Goal: Information Seeking & Learning: Learn about a topic

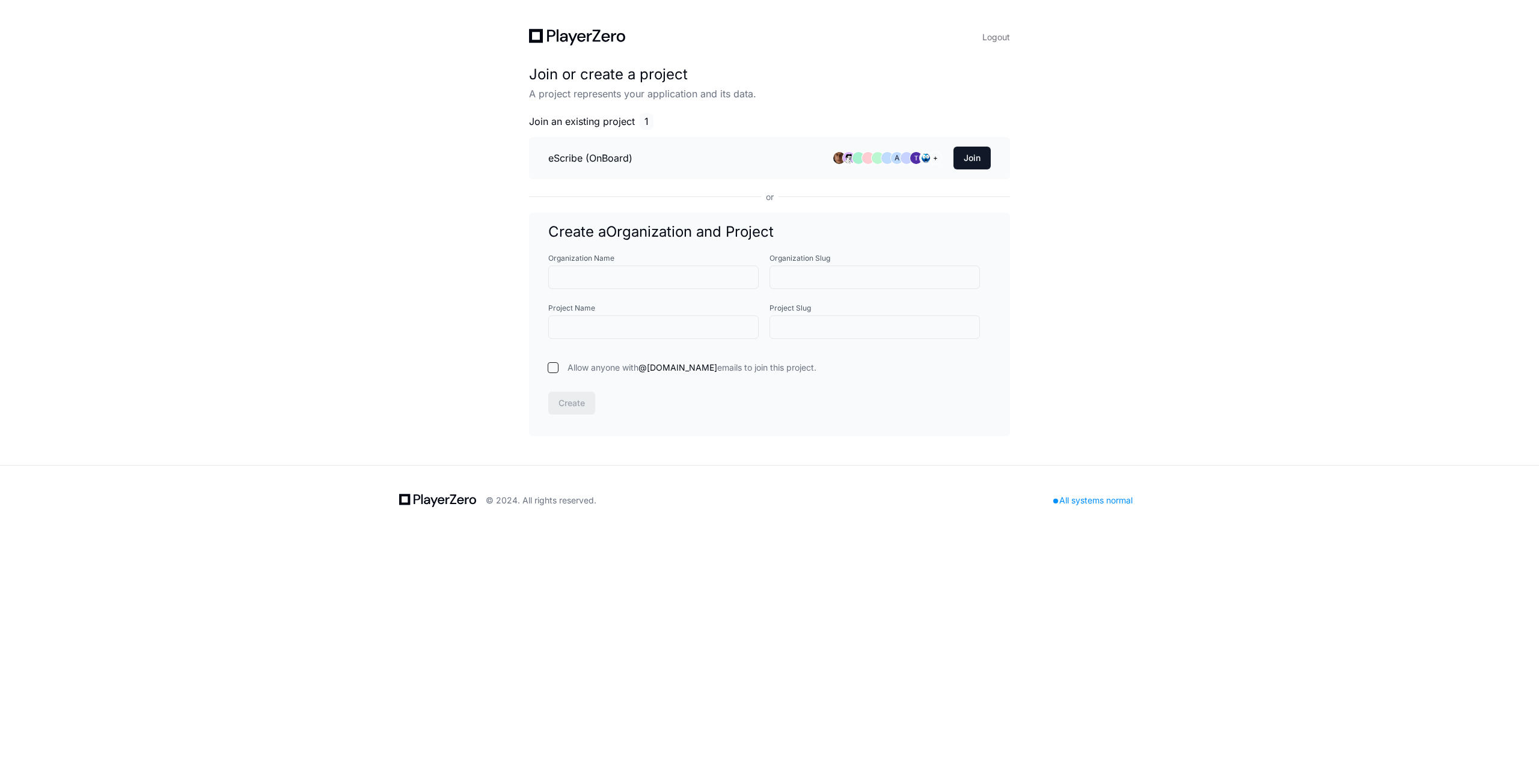
click at [648, 156] on li "eScribe (OnBoard) A + Join" at bounding box center [770, 157] width 481 height 42
click at [984, 157] on button "Join" at bounding box center [972, 157] width 37 height 23
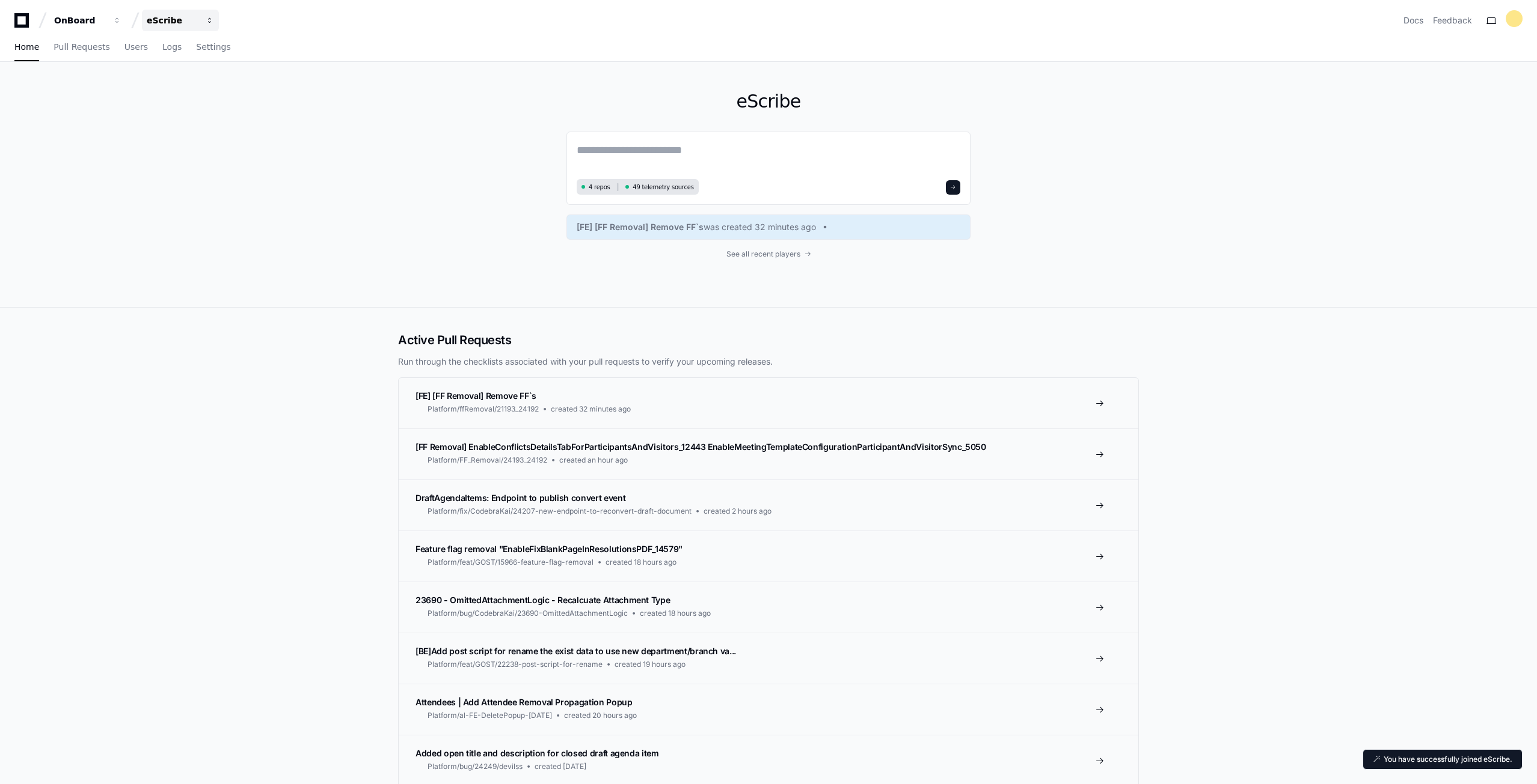
click at [157, 25] on div "eScribe" at bounding box center [172, 20] width 51 height 12
click at [89, 24] on div "OnBoard" at bounding box center [79, 20] width 51 height 12
click at [28, 84] on div "eScribe 4 repos 49 telemetry sources [FE] [FF Removal] Remove FF`s was created …" at bounding box center [768, 184] width 1537 height 246
click at [70, 44] on span "Pull Requests" at bounding box center [82, 47] width 56 height 7
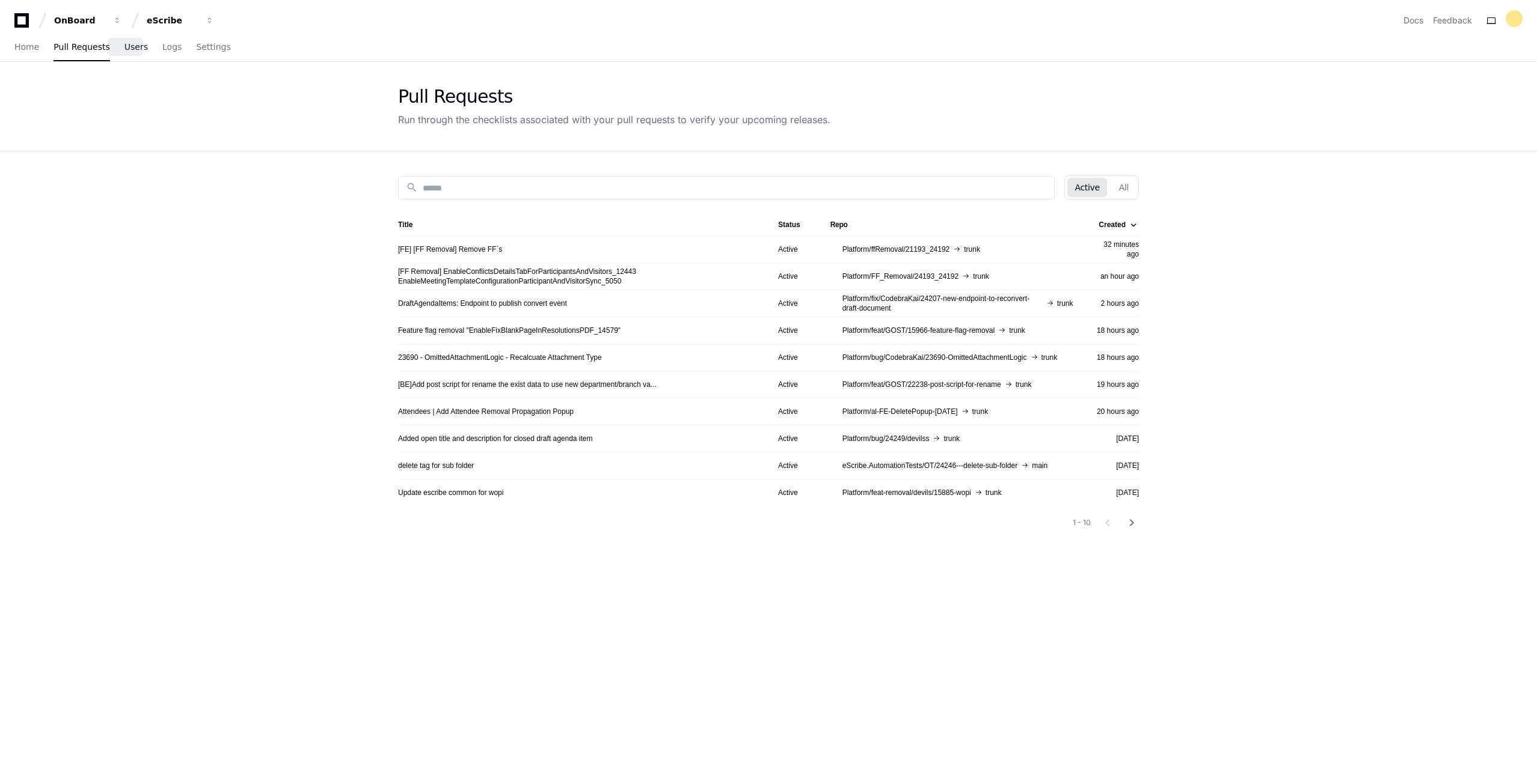
click at [131, 48] on span "Users" at bounding box center [136, 47] width 24 height 7
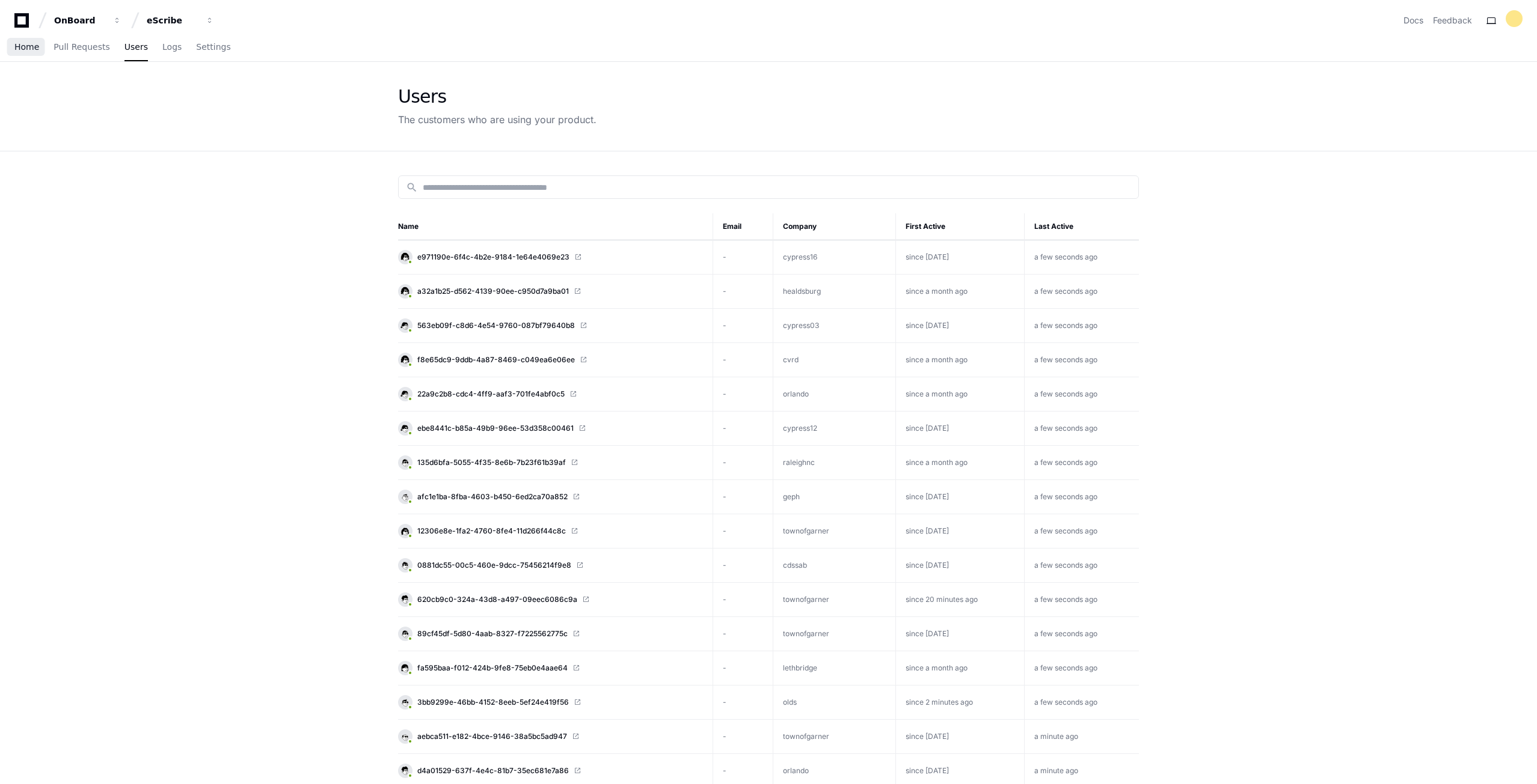
click at [23, 47] on span "Home" at bounding box center [26, 47] width 25 height 7
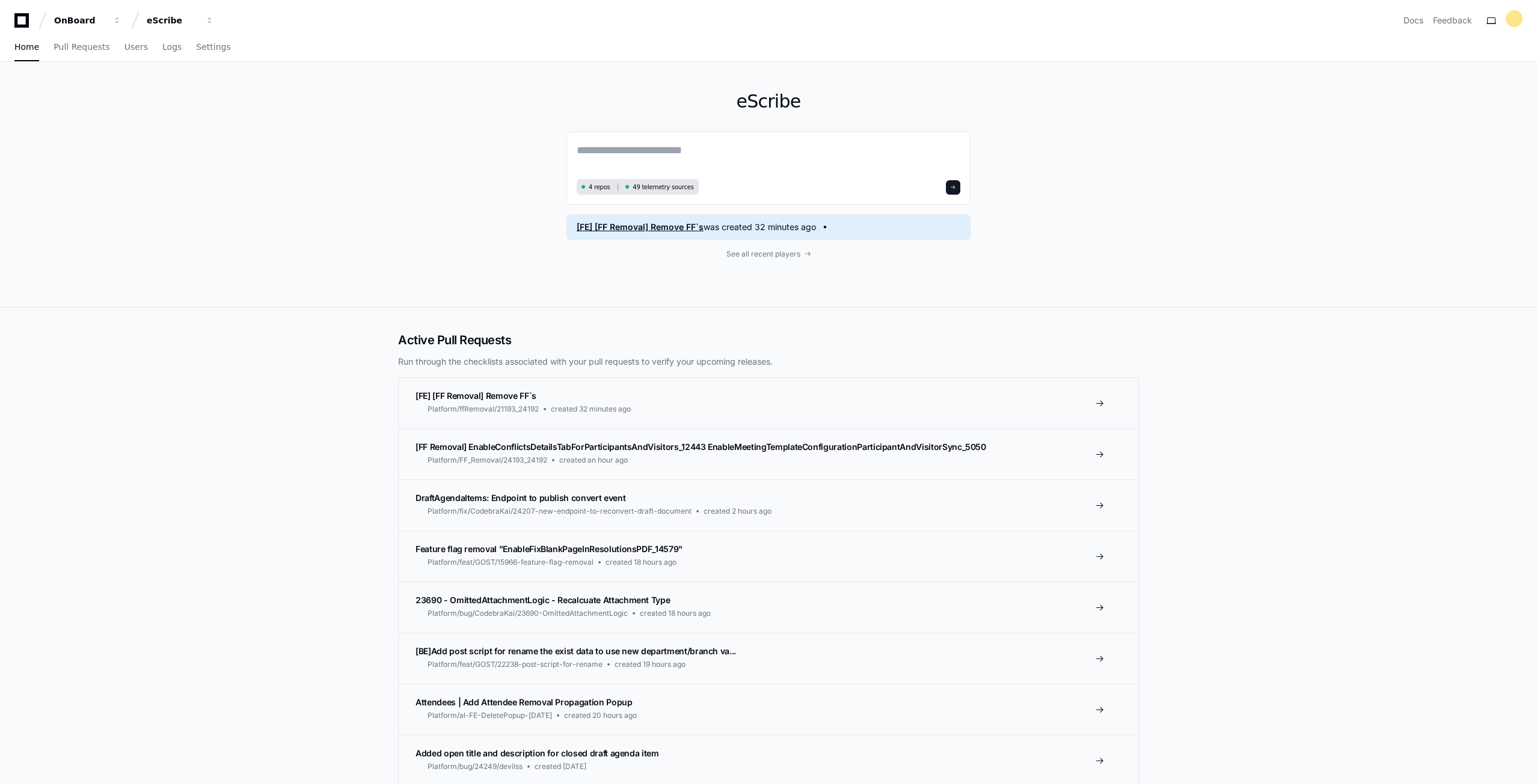
click at [804, 226] on span "was created 32 minutes ago" at bounding box center [760, 227] width 112 height 12
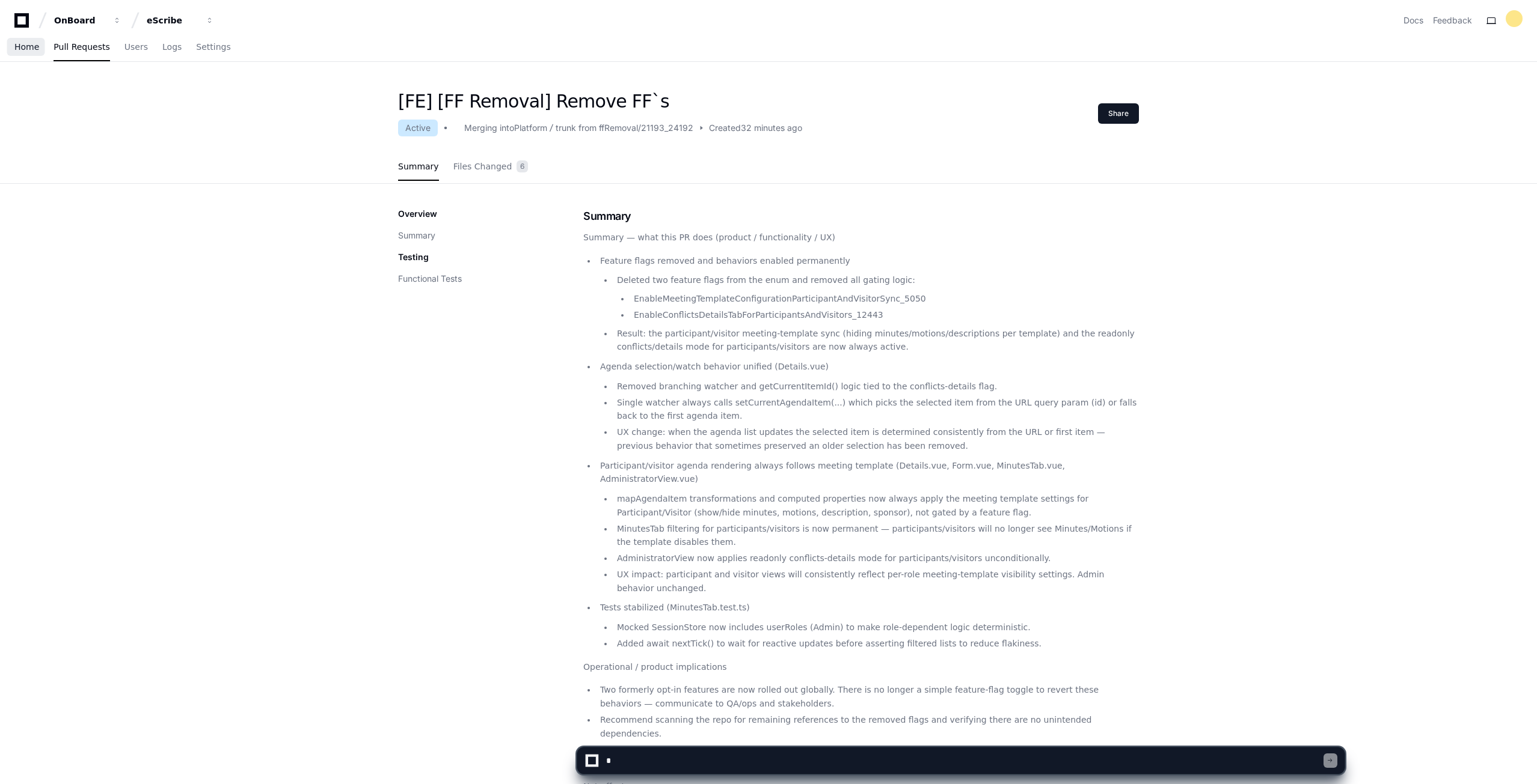
click at [32, 46] on span "Home" at bounding box center [26, 47] width 25 height 7
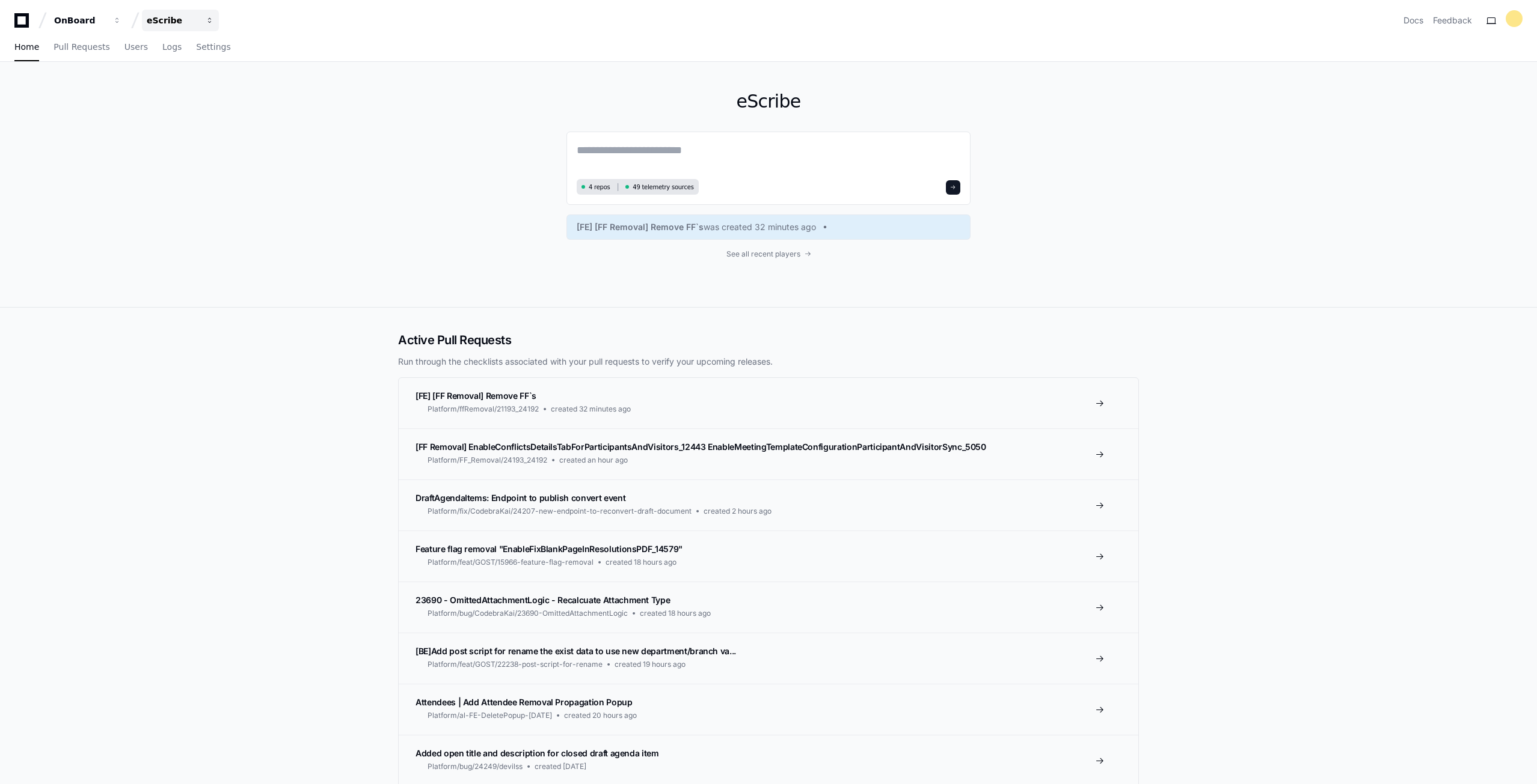
click at [165, 11] on button "eScribe" at bounding box center [180, 20] width 77 height 21
click at [189, 92] on span "eScribe" at bounding box center [183, 88] width 34 height 14
click at [81, 10] on button "OnBoard" at bounding box center [87, 20] width 77 height 21
click at [141, 206] on div "eScribe 4 repos 49 telemetry sources [FE] [FF Removal] Remove FF`s was created …" at bounding box center [768, 184] width 1537 height 246
click at [454, 392] on span "[FE] [FF Removal] Remove FF`s" at bounding box center [476, 396] width 121 height 10
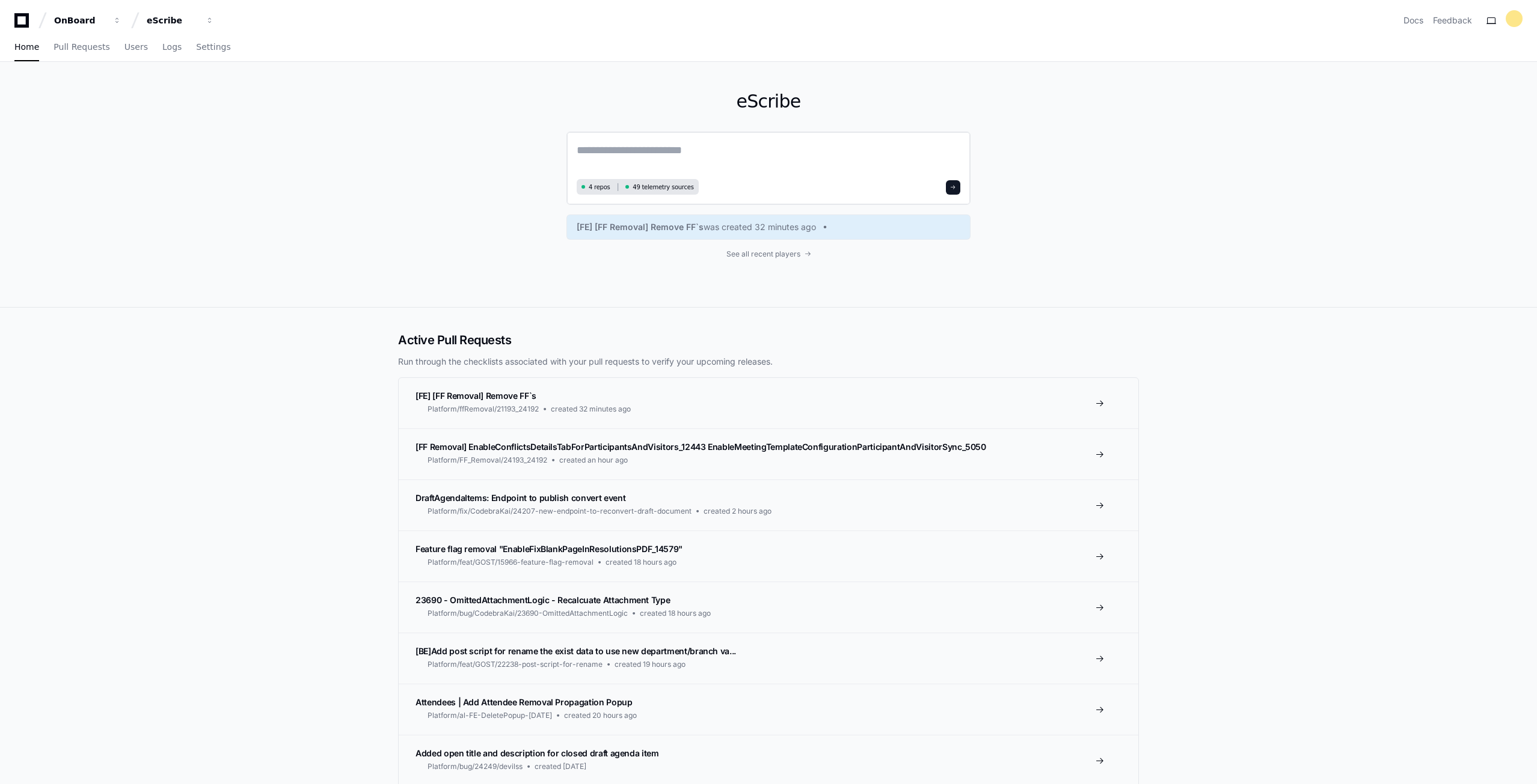
click at [652, 152] on textarea at bounding box center [768, 158] width 384 height 34
click at [124, 51] on span "Users" at bounding box center [136, 47] width 24 height 7
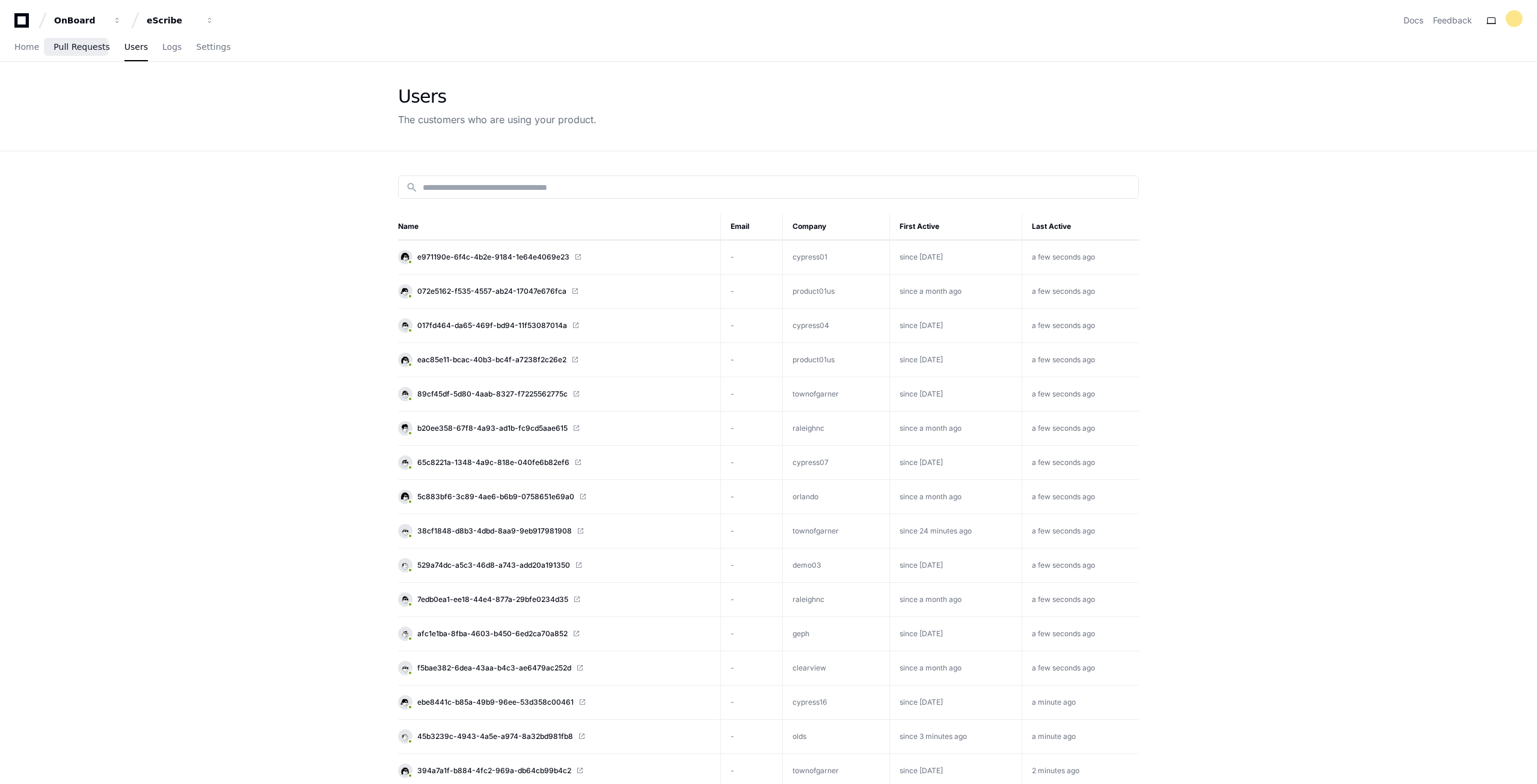
click at [99, 52] on link "Pull Requests" at bounding box center [82, 47] width 56 height 28
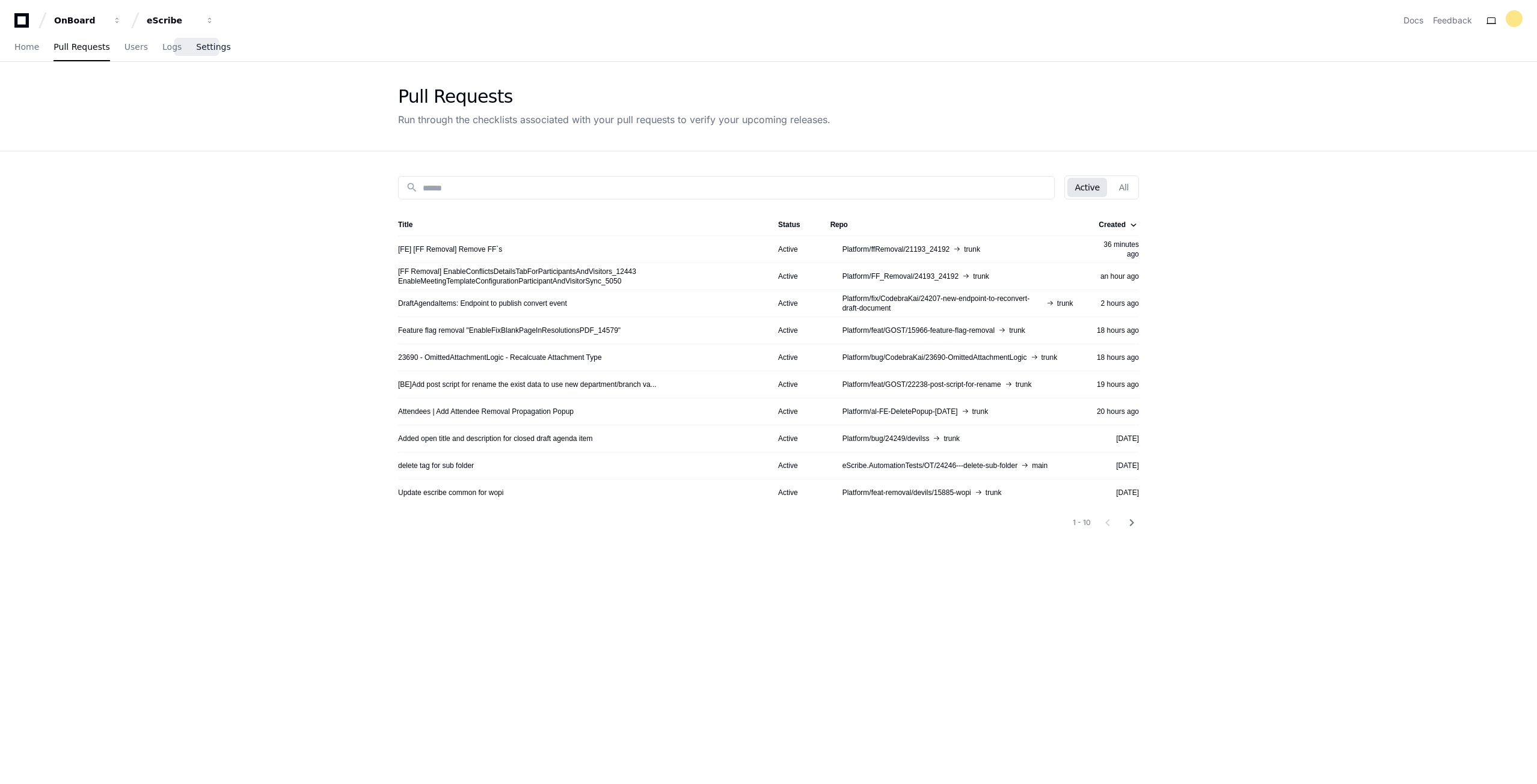
click at [201, 49] on span "Settings" at bounding box center [213, 47] width 34 height 7
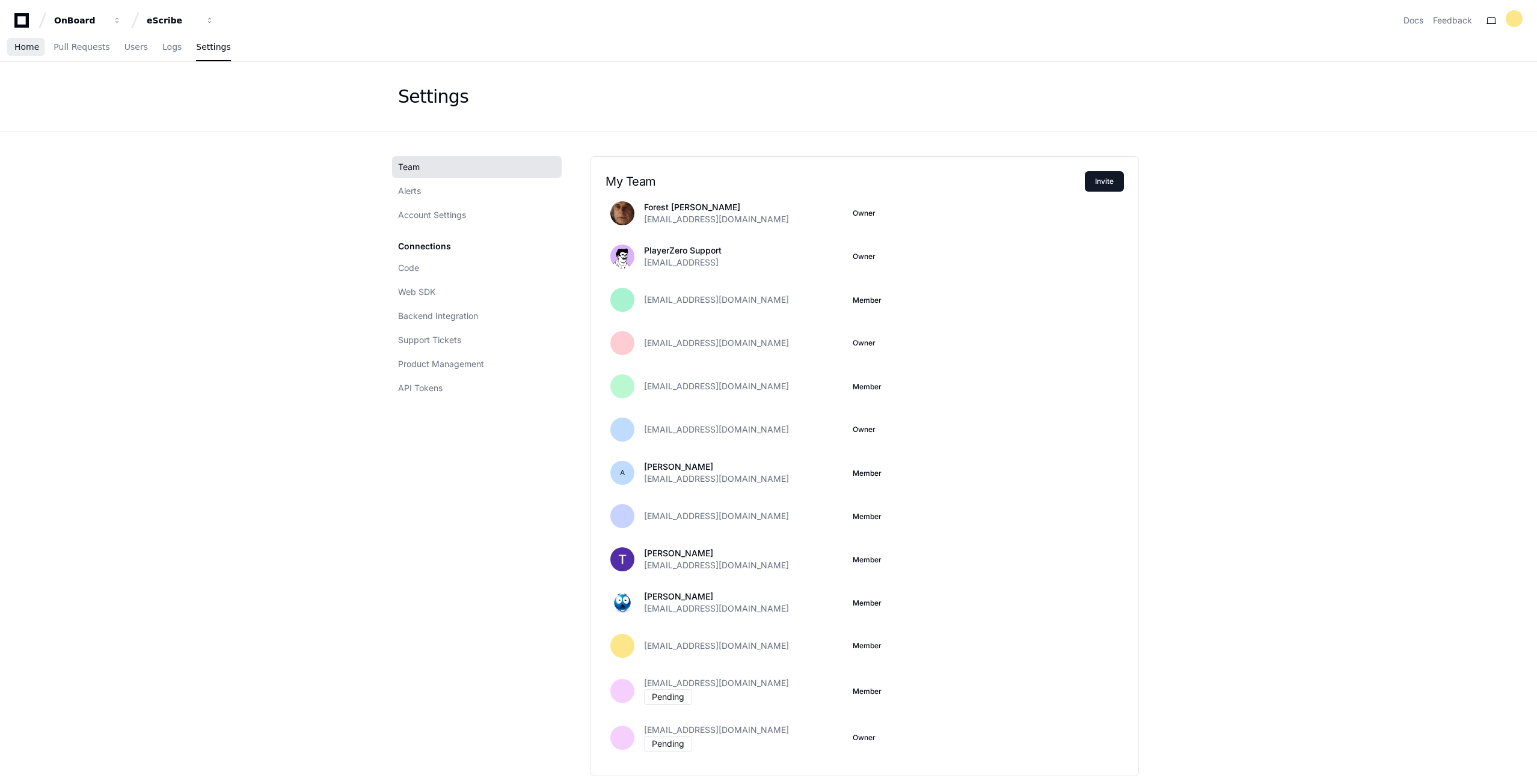
click at [24, 54] on link "Home" at bounding box center [26, 47] width 25 height 28
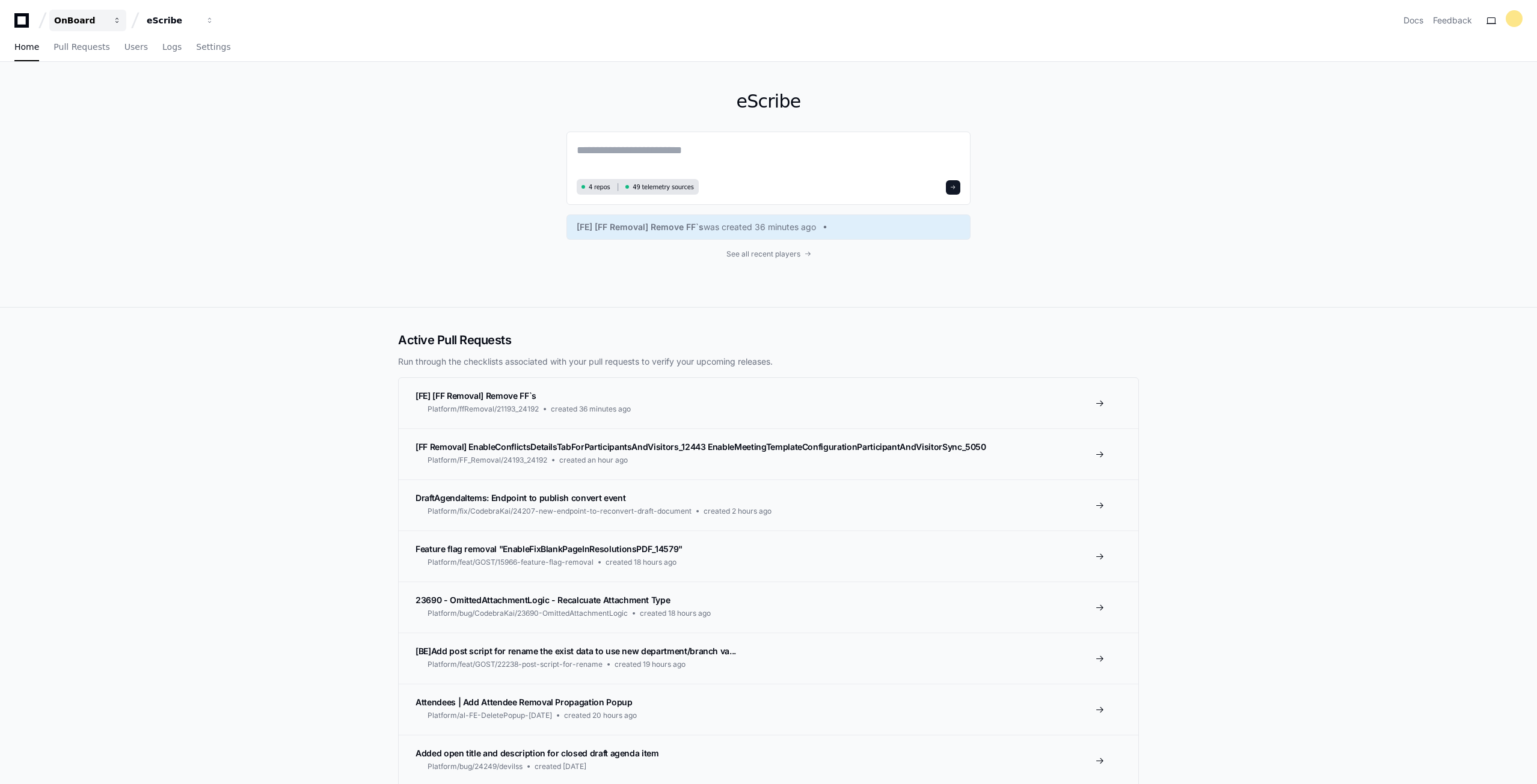
click at [84, 27] on button "OnBoard" at bounding box center [87, 20] width 77 height 21
click at [33, 21] on icon at bounding box center [21, 21] width 24 height 14
click at [28, 20] on icon at bounding box center [21, 21] width 14 height 14
click at [1406, 21] on link "Docs" at bounding box center [1413, 20] width 20 height 12
click at [1200, 223] on div "eScribe 4 repos 49 telemetry sources [FE] [FF Removal] Remove FF`s was created …" at bounding box center [768, 184] width 1537 height 246
